Goal: Task Accomplishment & Management: Manage account settings

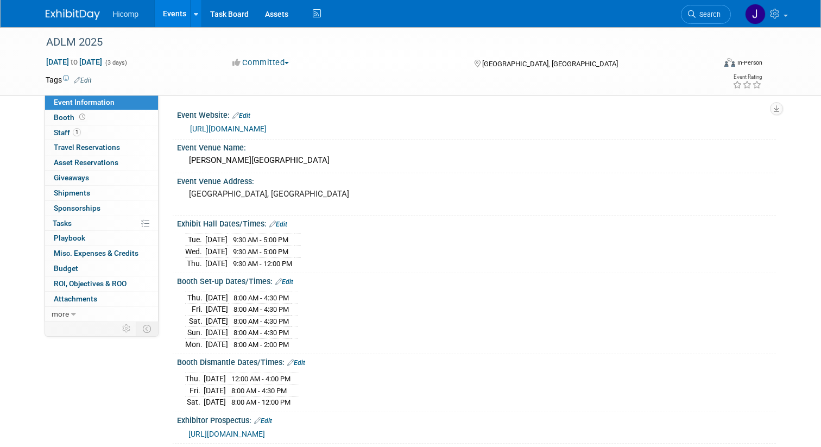
click at [167, 16] on link "Events" at bounding box center [175, 13] width 40 height 27
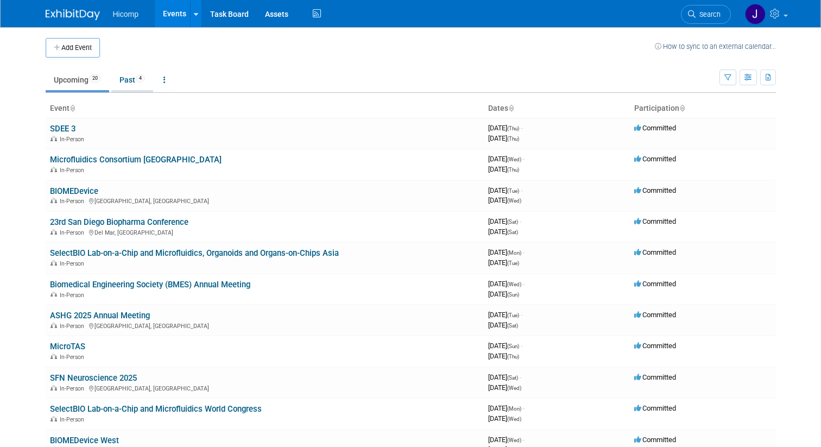
click at [135, 79] on link "Past 4" at bounding box center [132, 79] width 42 height 21
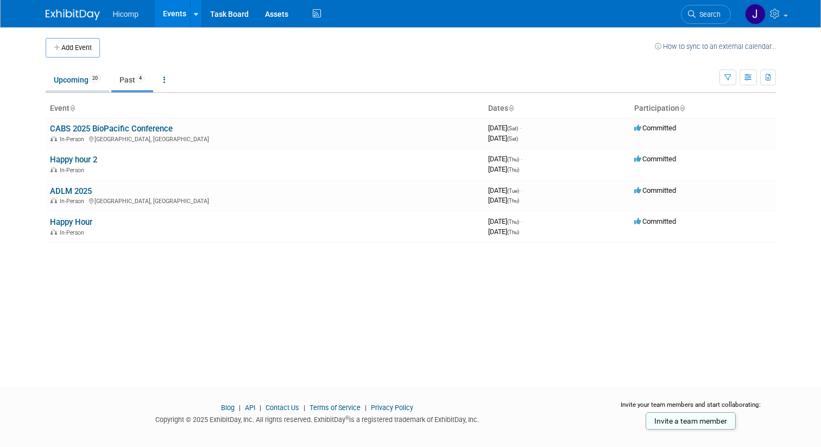
click at [86, 79] on link "Upcoming 20" at bounding box center [78, 79] width 64 height 21
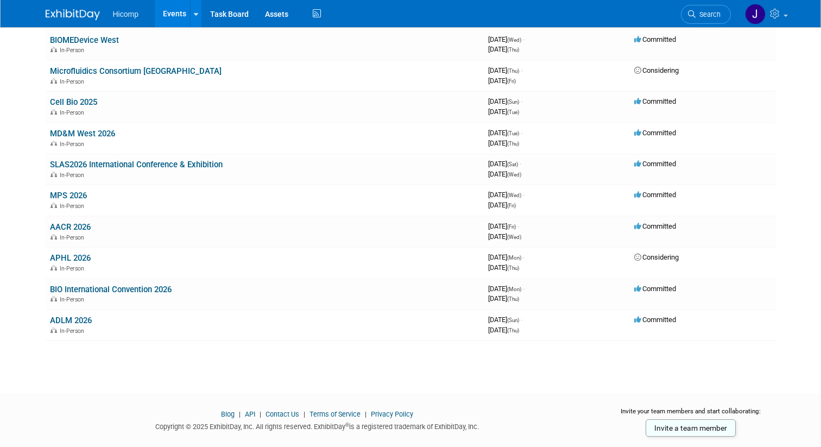
scroll to position [422, 0]
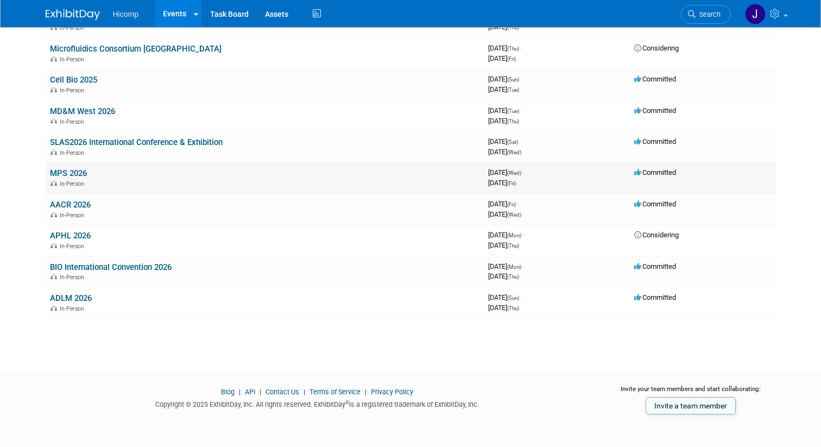
click at [85, 176] on link "MPS 2026" at bounding box center [68, 173] width 37 height 10
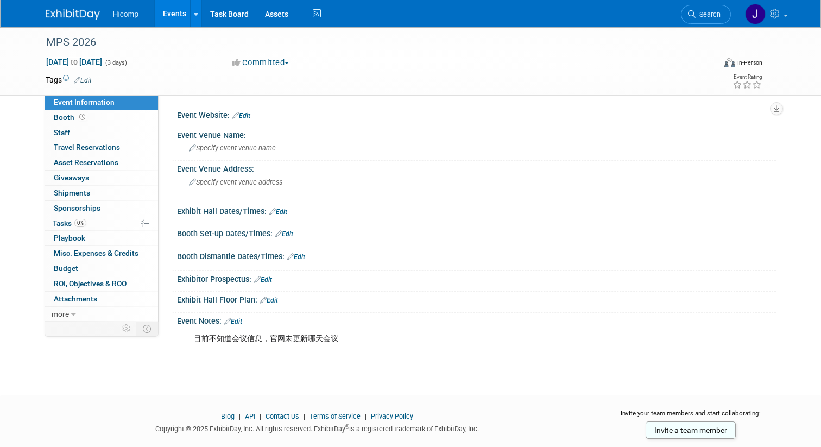
click at [248, 117] on link "Edit" at bounding box center [241, 116] width 18 height 8
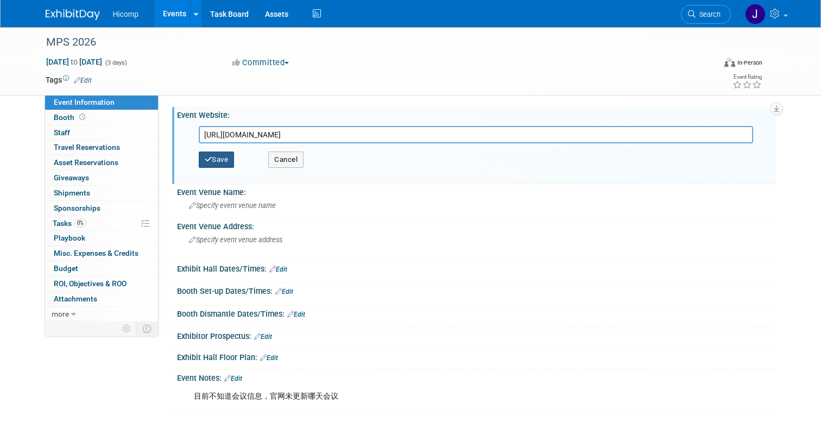
type input "[URL][DOMAIN_NAME]"
click at [217, 160] on button "Save" at bounding box center [217, 159] width 36 height 16
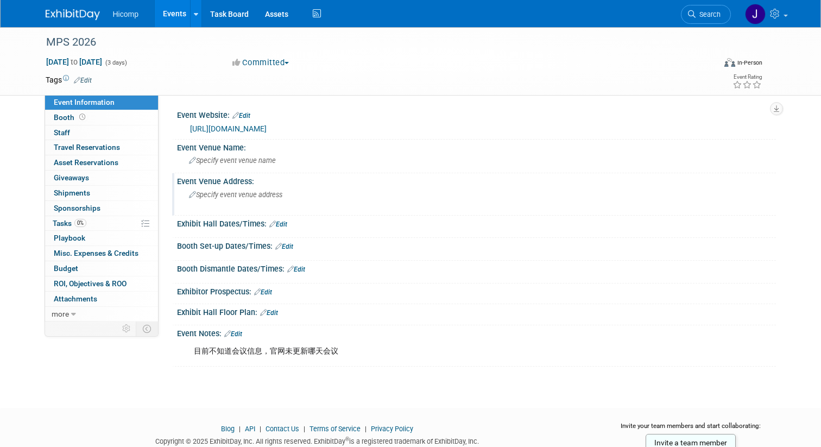
click at [262, 195] on span "Specify event venue address" at bounding box center [235, 195] width 93 height 8
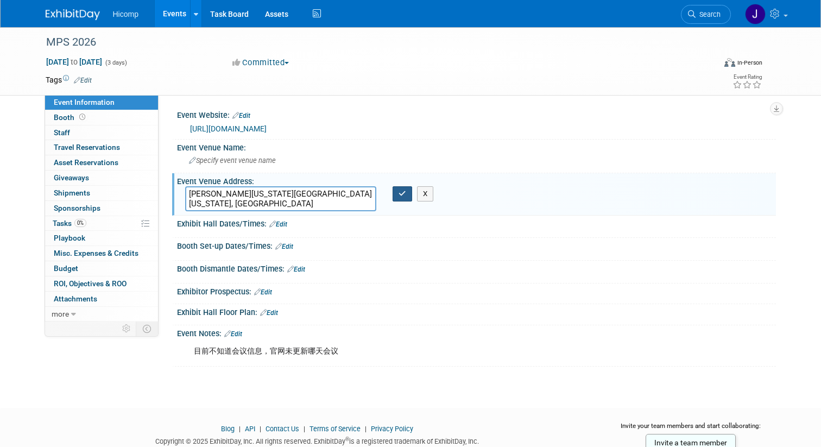
type textarea "[PERSON_NAME][US_STATE][GEOGRAPHIC_DATA] [US_STATE], [GEOGRAPHIC_DATA]"
click at [405, 194] on icon "button" at bounding box center [402, 193] width 8 height 7
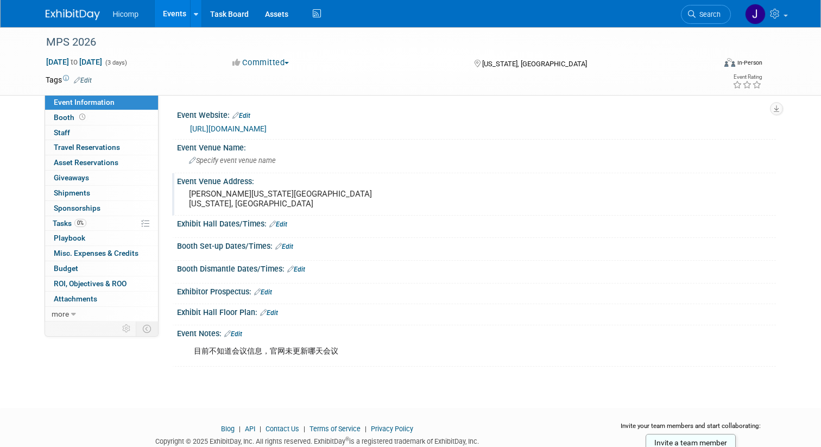
click at [87, 79] on link "Edit" at bounding box center [83, 81] width 18 height 8
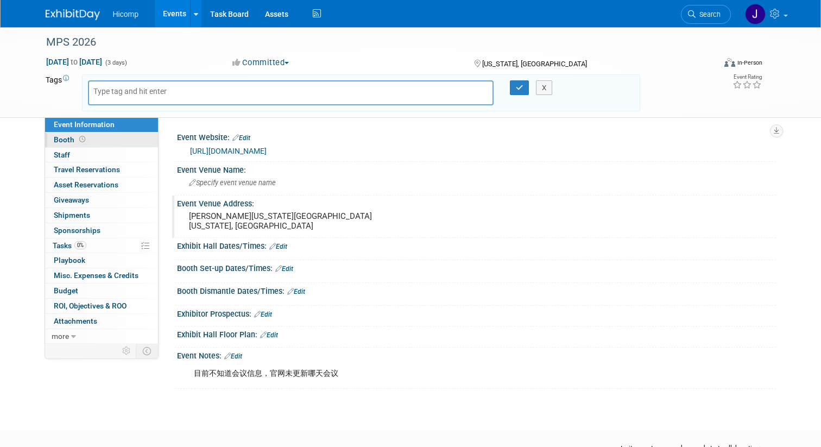
click at [111, 138] on link "Booth" at bounding box center [101, 139] width 113 height 15
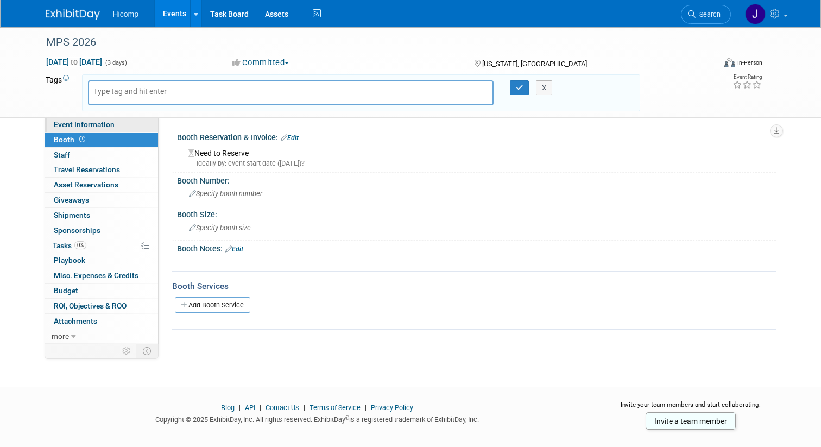
click at [107, 122] on span "Event Information" at bounding box center [84, 124] width 61 height 9
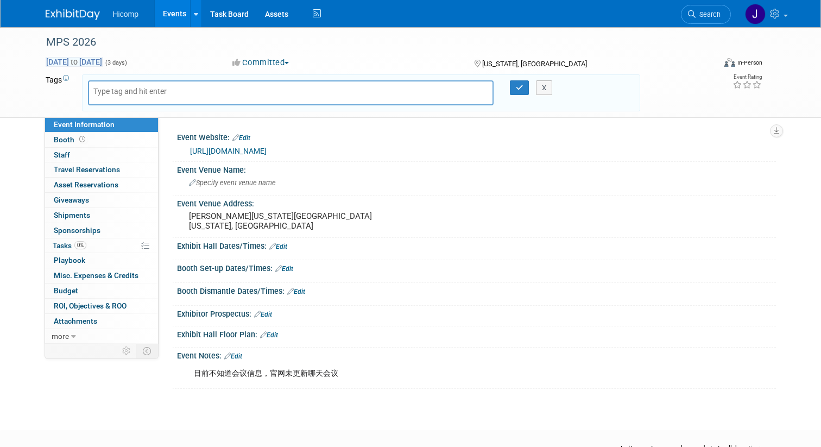
click at [72, 60] on span "Apr 8, 2026 to Apr 10, 2026" at bounding box center [74, 62] width 57 height 10
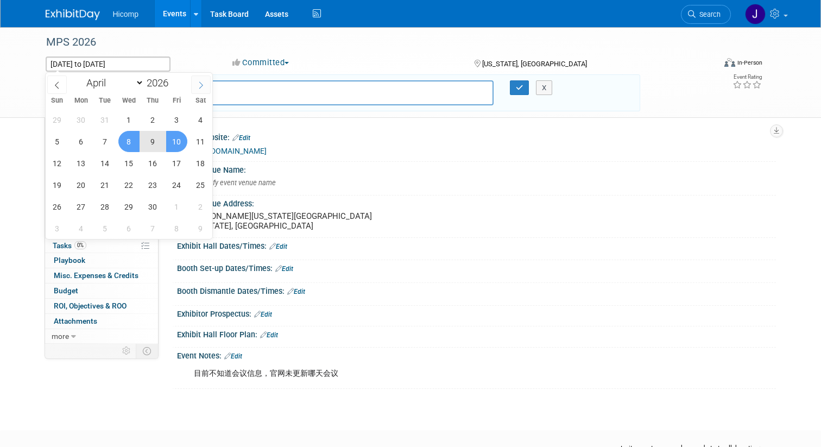
click at [198, 84] on icon at bounding box center [201, 85] width 8 height 8
select select "4"
click at [106, 207] on span "26" at bounding box center [104, 206] width 21 height 21
type input "May 26, 2026"
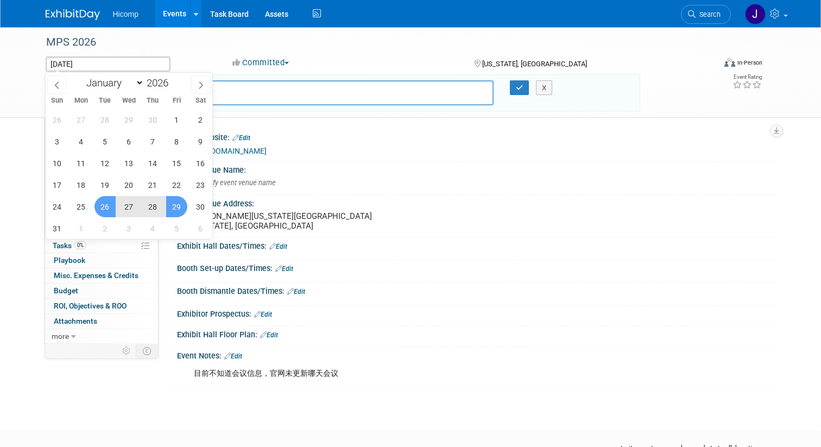
click at [176, 204] on span "29" at bounding box center [176, 206] width 21 height 21
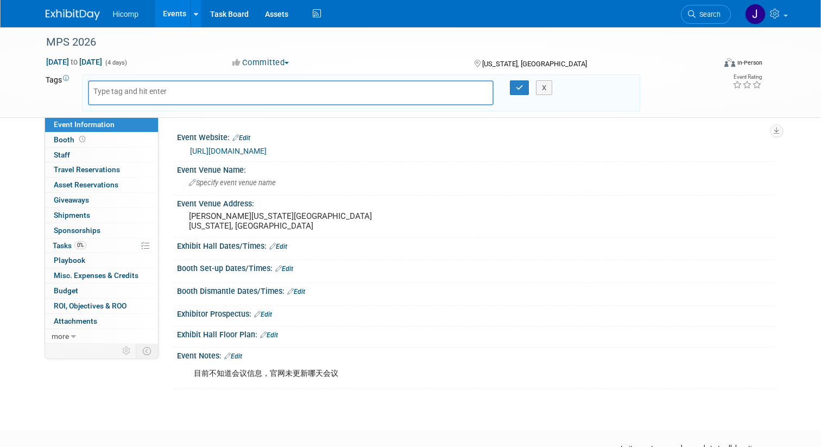
click at [330, 373] on div "目前不知道会议信息，官网未更新哪天会议" at bounding box center [422, 374] width 473 height 22
click at [240, 358] on link "Edit" at bounding box center [233, 356] width 18 height 8
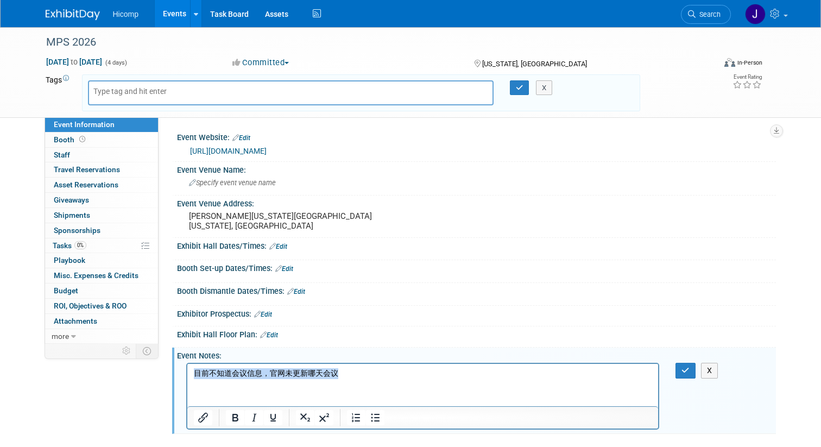
drag, startPoint x: 350, startPoint y: 375, endPoint x: 174, endPoint y: 376, distance: 176.4
click at [187, 376] on html "目前不知道会议信息，官网未更新哪天会议" at bounding box center [422, 371] width 471 height 15
click at [677, 371] on button "button" at bounding box center [685, 371] width 20 height 16
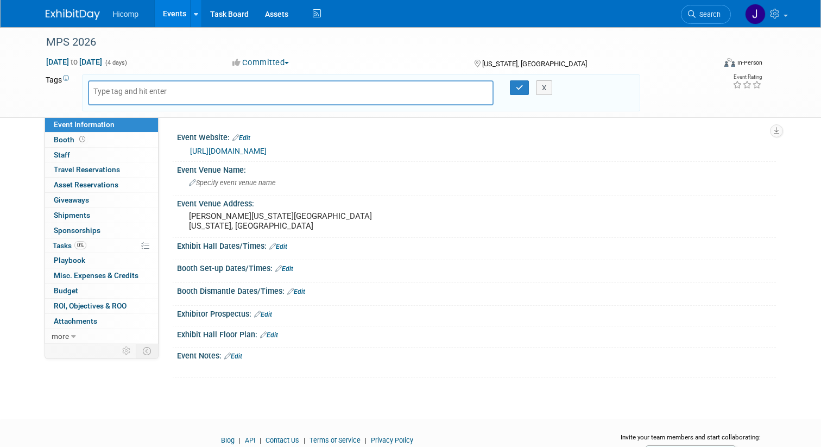
click at [65, 9] on img at bounding box center [73, 14] width 54 height 11
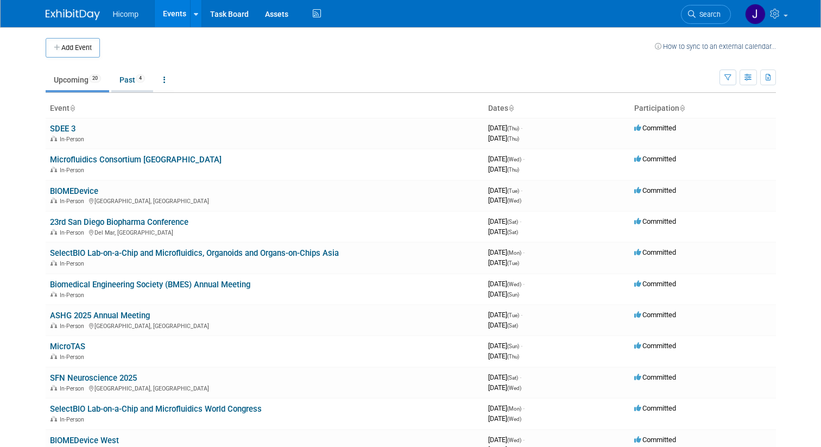
click at [128, 83] on link "Past 4" at bounding box center [132, 79] width 42 height 21
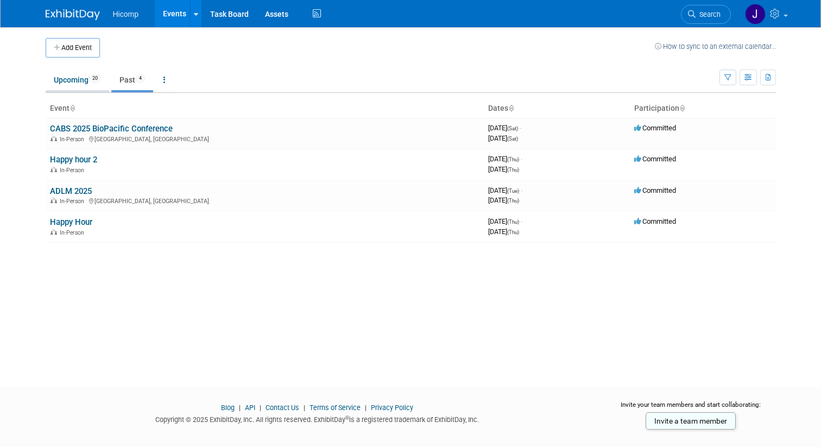
click at [84, 82] on link "Upcoming 20" at bounding box center [78, 79] width 64 height 21
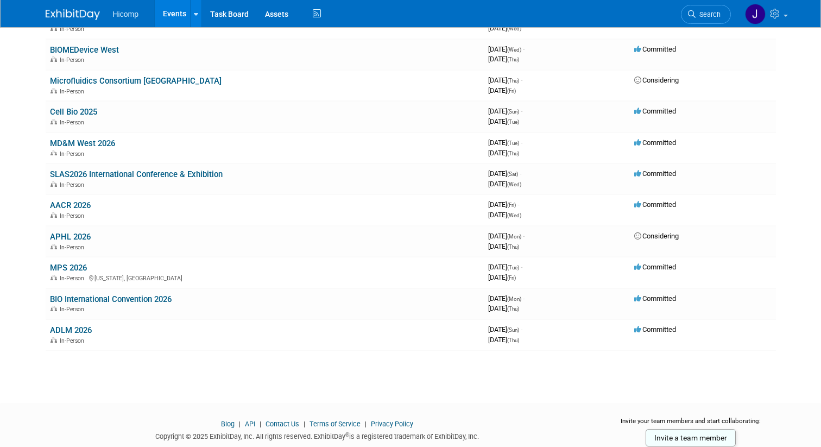
scroll to position [391, 0]
